Goal: Find specific page/section: Find specific page/section

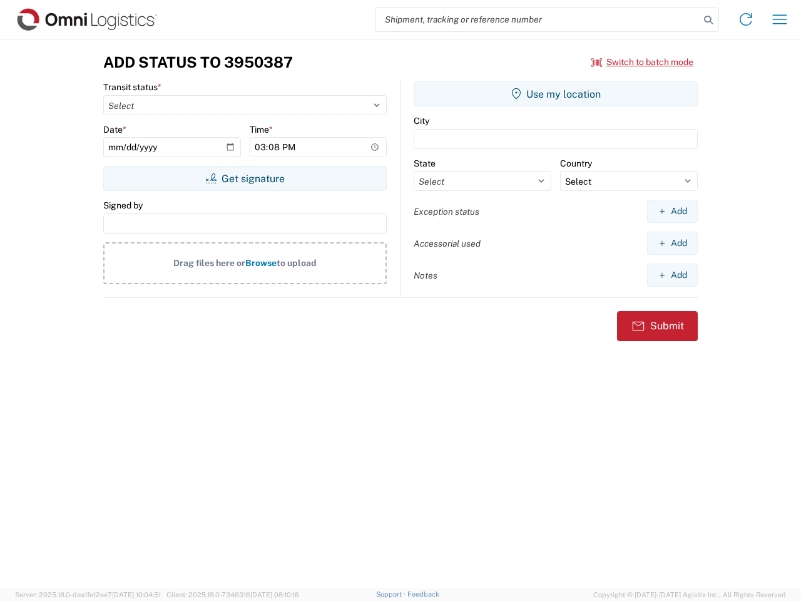
click at [537, 19] on input "search" at bounding box center [537, 20] width 324 height 24
click at [708, 20] on icon at bounding box center [709, 20] width 18 height 18
click at [746, 19] on icon at bounding box center [746, 19] width 20 height 20
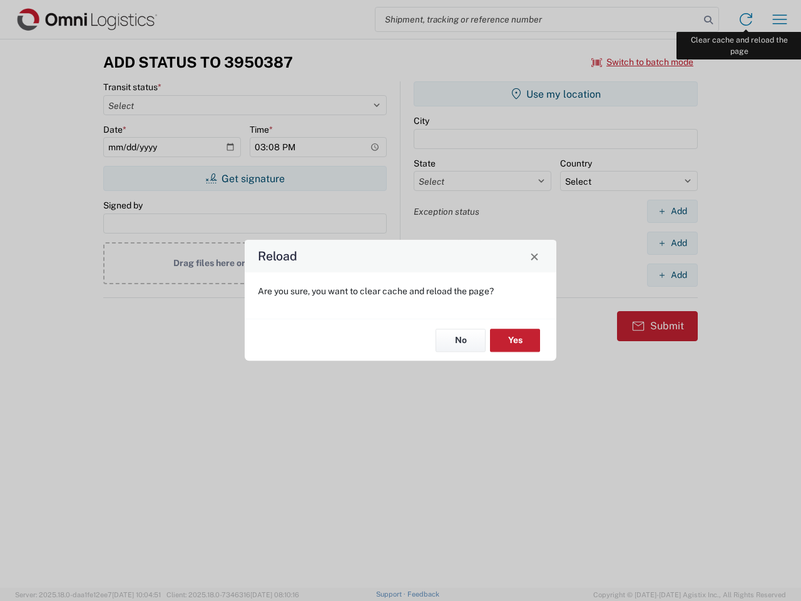
click at [780, 19] on div "Reload Are you sure, you want to clear cache and reload the page? No Yes" at bounding box center [400, 300] width 801 height 601
click at [643, 62] on div "Reload Are you sure, you want to clear cache and reload the page? No Yes" at bounding box center [400, 300] width 801 height 601
click at [245, 178] on div "Reload Are you sure, you want to clear cache and reload the page? No Yes" at bounding box center [400, 300] width 801 height 601
click at [556, 94] on div "Reload Are you sure, you want to clear cache and reload the page? No Yes" at bounding box center [400, 300] width 801 height 601
click at [672, 211] on div "Reload Are you sure, you want to clear cache and reload the page? No Yes" at bounding box center [400, 300] width 801 height 601
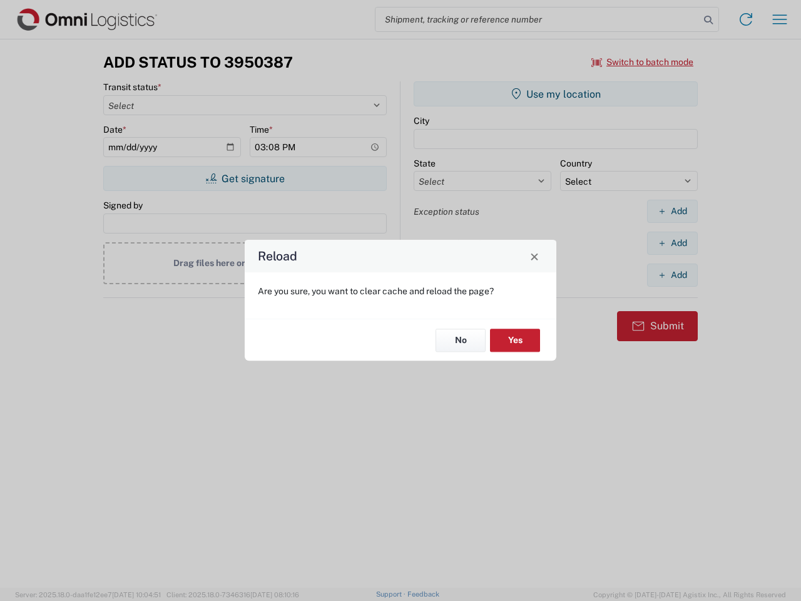
click at [672, 243] on div "Reload Are you sure, you want to clear cache and reload the page? No Yes" at bounding box center [400, 300] width 801 height 601
click at [672, 275] on div "Reload Are you sure, you want to clear cache and reload the page? No Yes" at bounding box center [400, 300] width 801 height 601
